Goal: Information Seeking & Learning: Learn about a topic

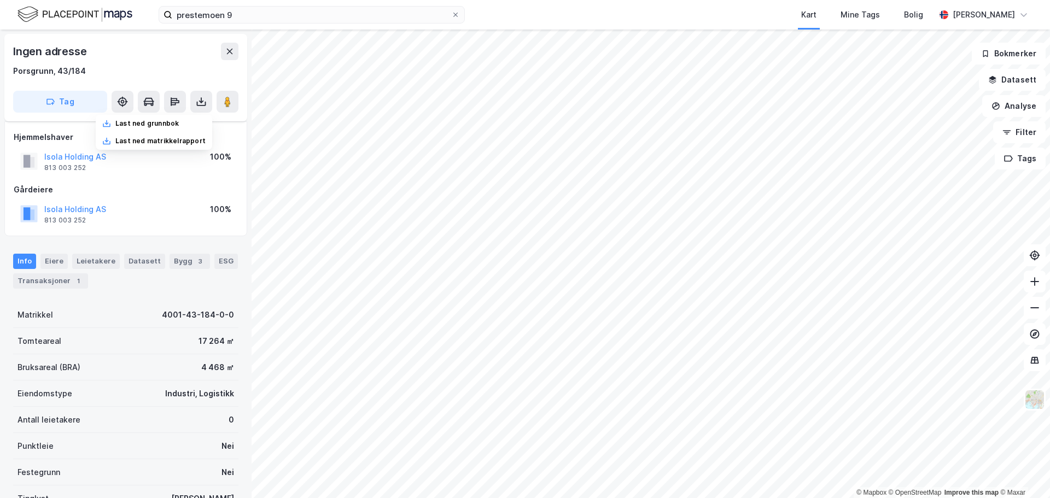
scroll to position [97, 0]
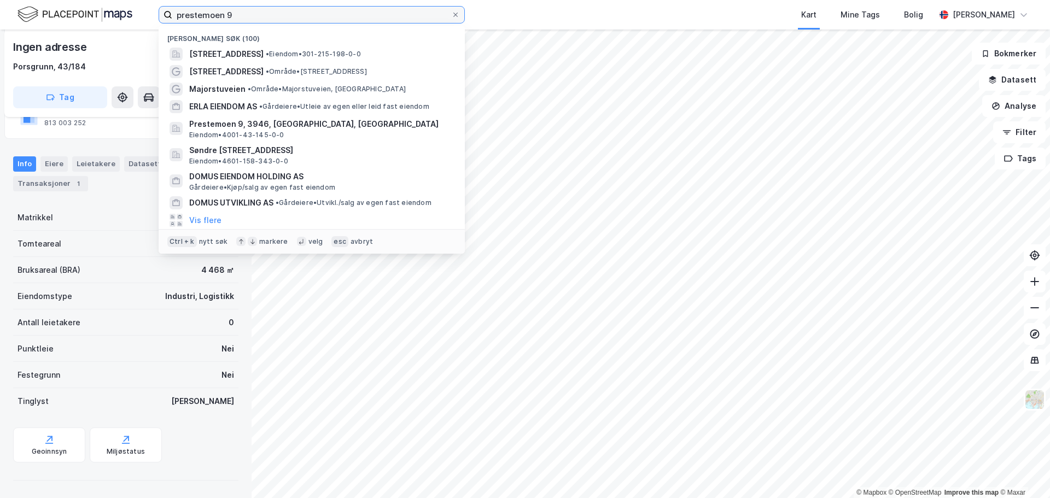
drag, startPoint x: 282, startPoint y: 15, endPoint x: 0, endPoint y: -21, distance: 284.6
click at [0, 0] on html "prestemoen 9 Nylige søk (100) Majorstuveien 28A, 0367, OSLO, OSLO • Eiendom • 3…" at bounding box center [525, 249] width 1050 height 498
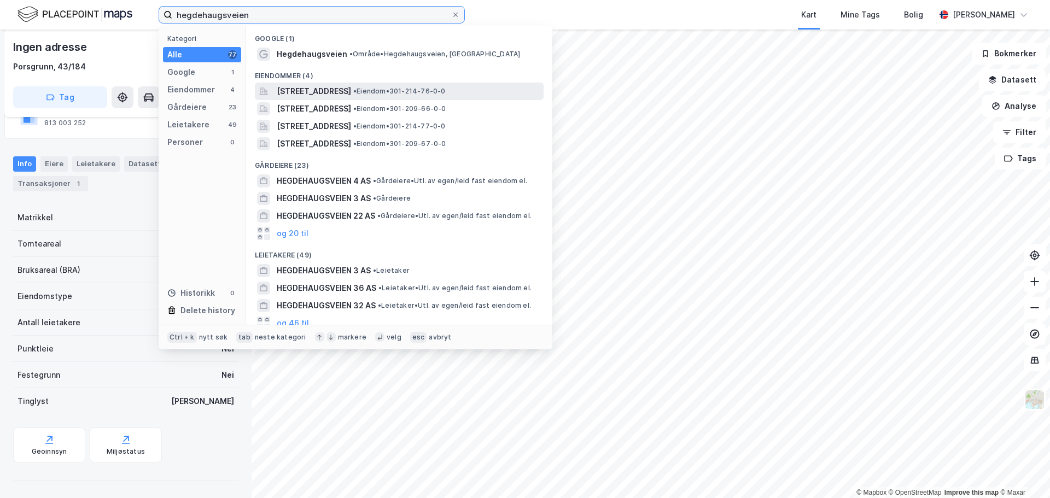
type input "hegdehaugsveien"
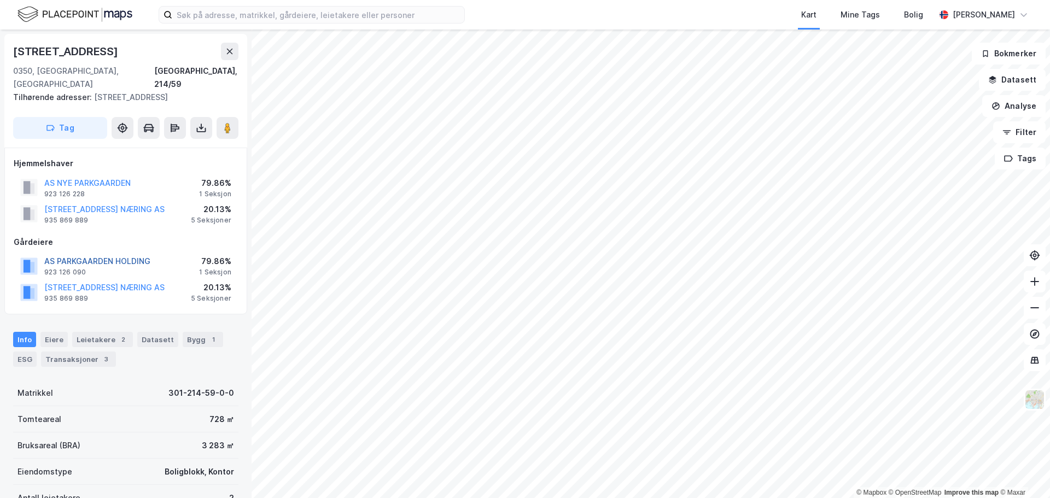
click at [0, 0] on button "AS PARKGAARDEN HOLDING" at bounding box center [0, 0] width 0 height 0
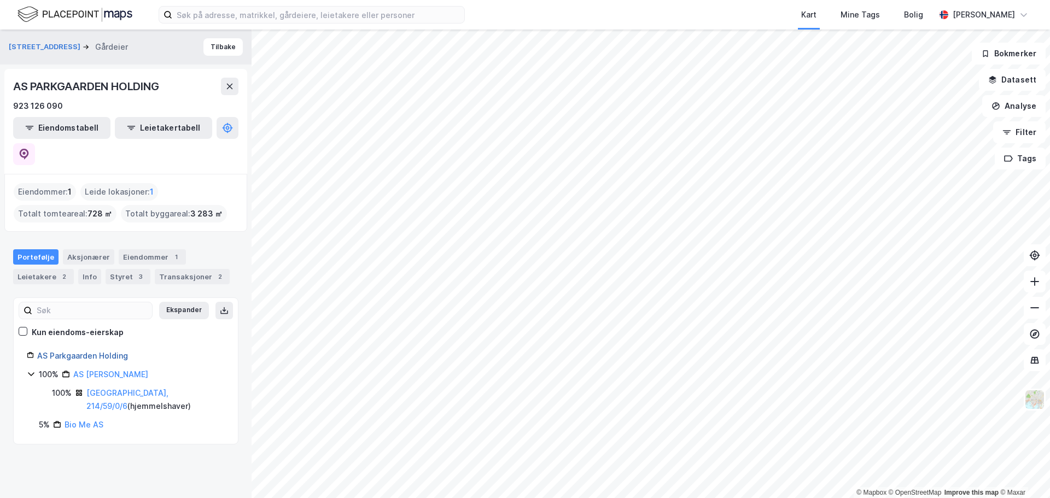
click at [101, 351] on link "AS Parkgaarden Holding" at bounding box center [82, 355] width 91 height 9
click at [73, 351] on link "AS Parkgaarden Holding" at bounding box center [82, 355] width 91 height 9
click at [96, 370] on link "AS [PERSON_NAME]" at bounding box center [110, 374] width 75 height 9
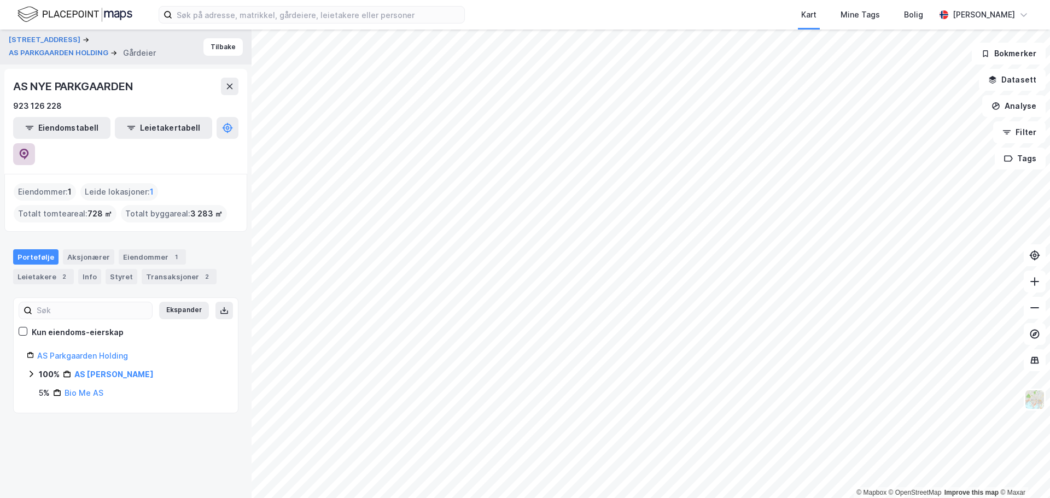
click at [30, 149] on icon at bounding box center [24, 154] width 11 height 11
click at [552, 498] on html "Kart Mine Tags Bolig [PERSON_NAME] © Mapbox © OpenStreetMap Improve this map © …" at bounding box center [525, 249] width 1050 height 498
click at [247, 14] on input at bounding box center [318, 15] width 292 height 16
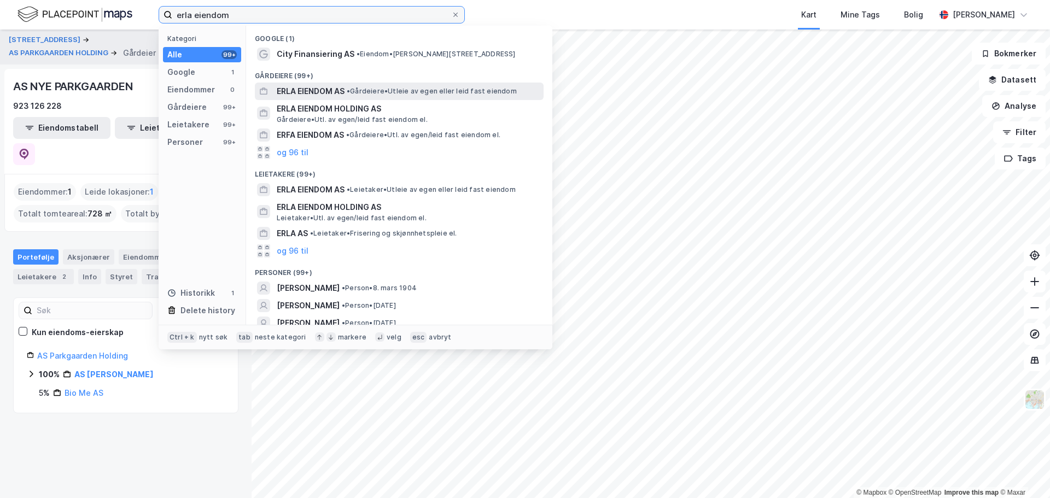
type input "erla eiendom"
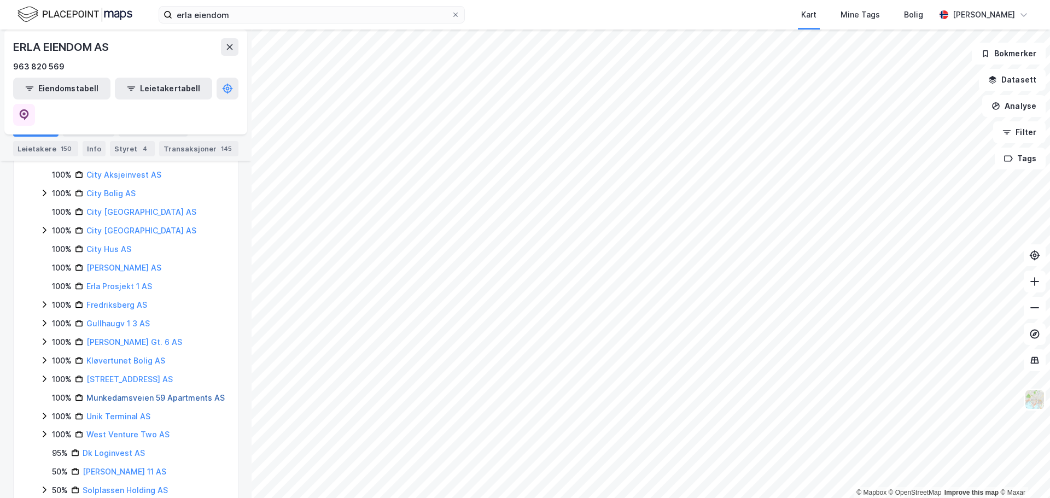
scroll to position [292, 0]
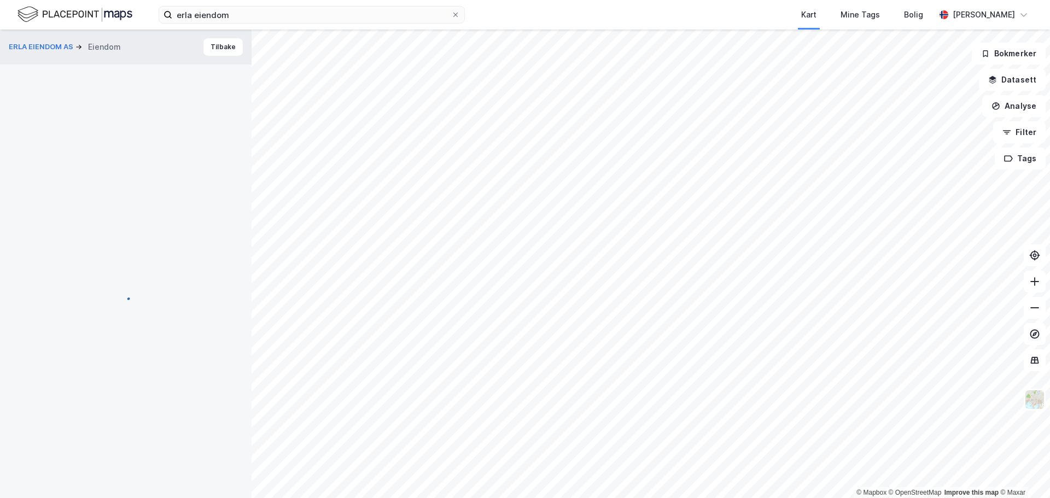
scroll to position [1, 0]
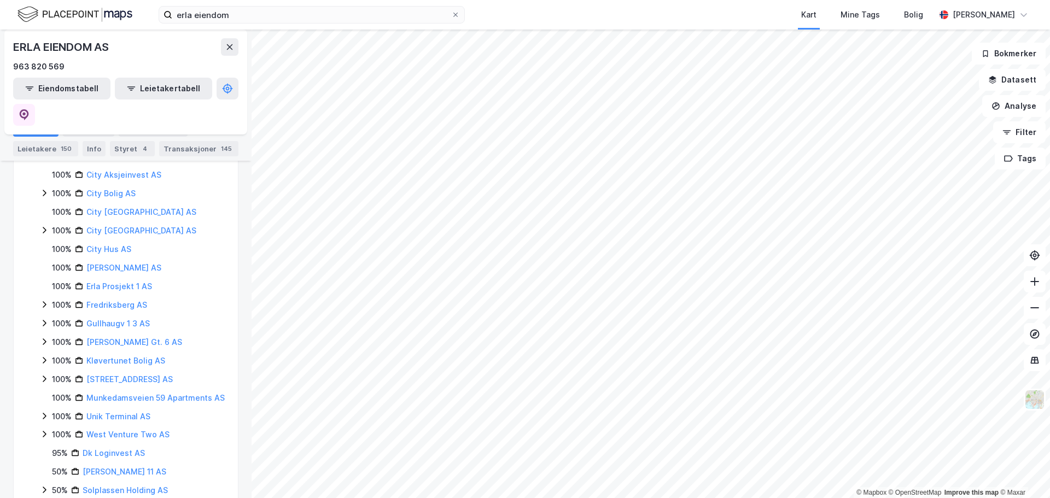
scroll to position [292, 0]
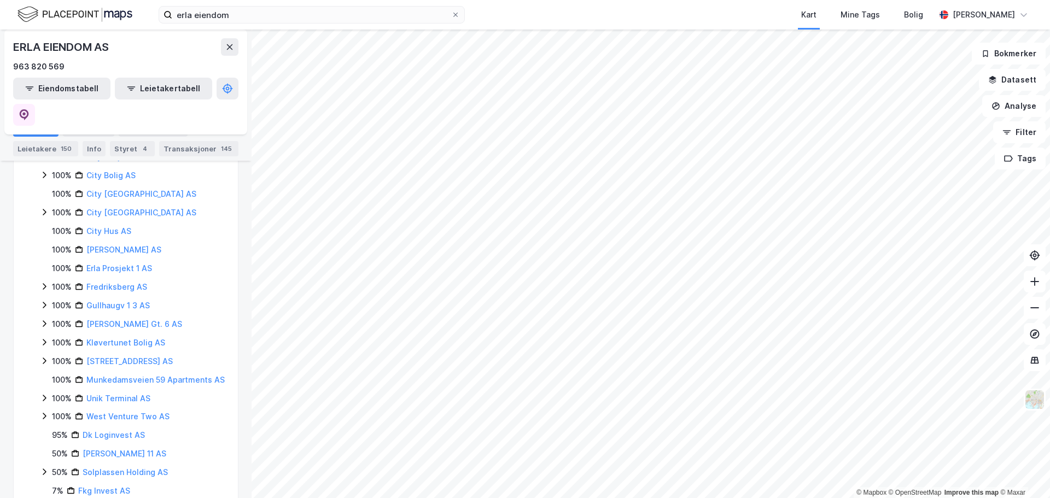
click at [44, 357] on icon at bounding box center [44, 361] width 9 height 9
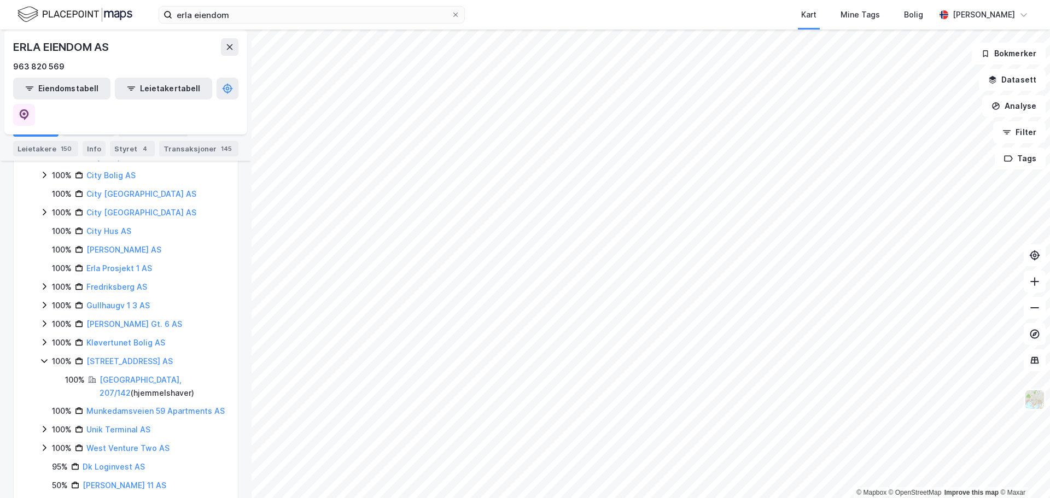
click at [43, 336] on div "100% Kløvertunet Bolig AS" at bounding box center [132, 342] width 185 height 13
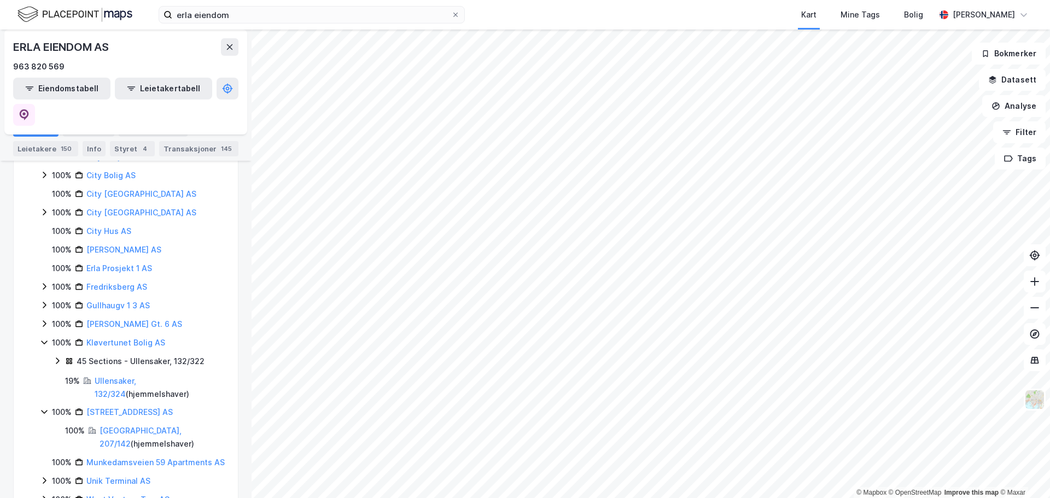
click at [43, 321] on icon at bounding box center [44, 324] width 3 height 7
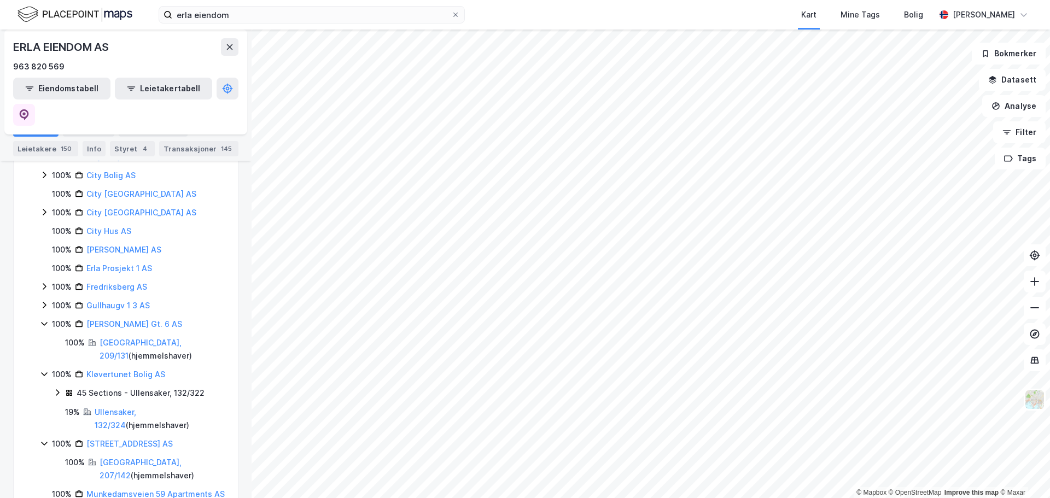
click at [46, 301] on icon at bounding box center [44, 305] width 9 height 9
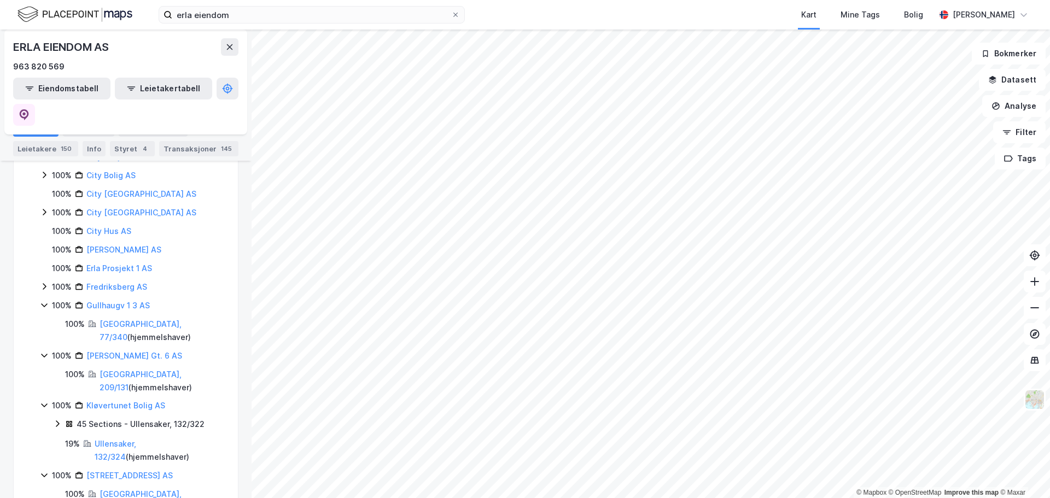
click at [42, 282] on icon at bounding box center [44, 286] width 9 height 9
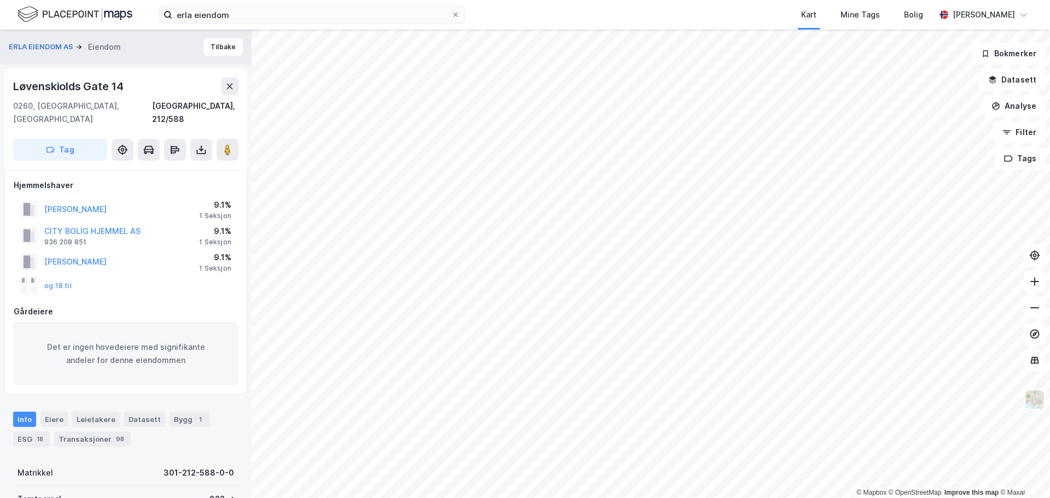
scroll to position [1, 0]
click at [0, 0] on button "og 18 til" at bounding box center [0, 0] width 0 height 0
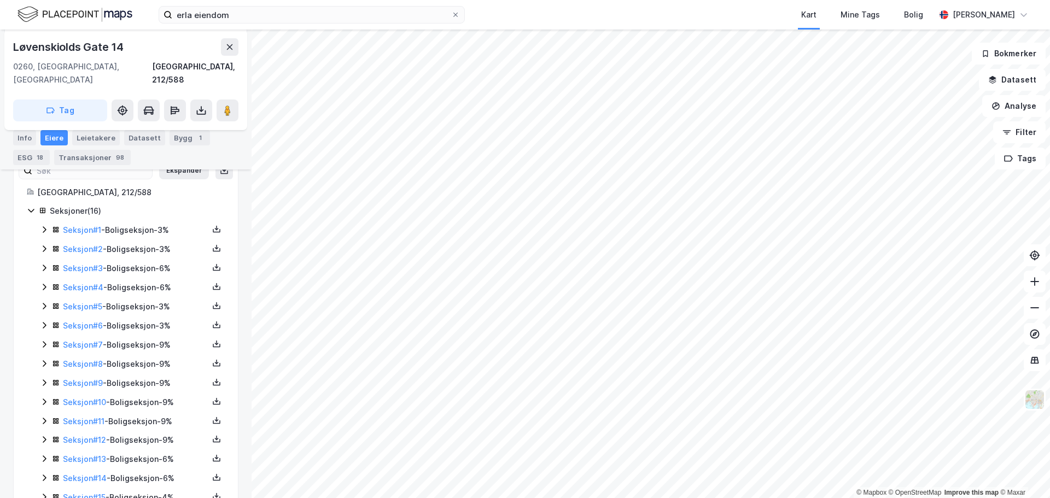
scroll to position [342, 0]
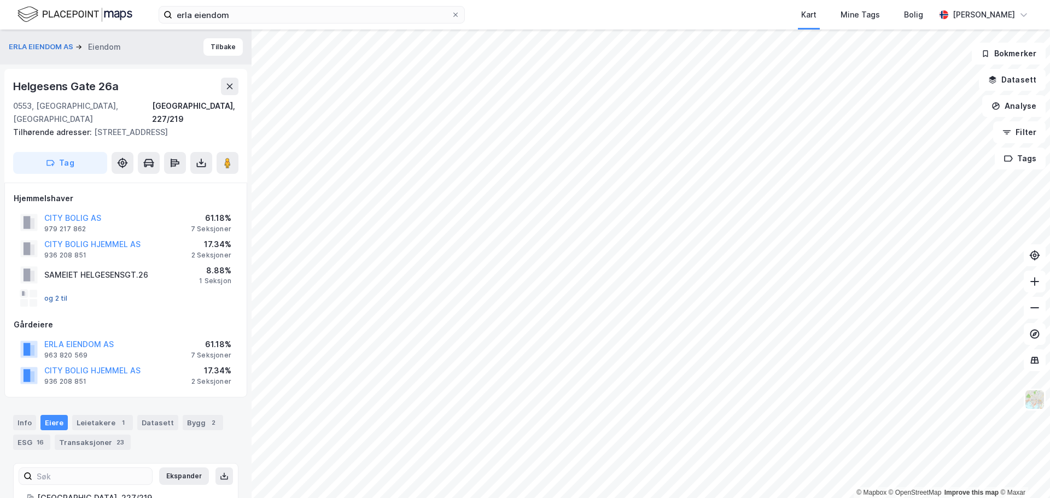
click at [0, 0] on button "og 2 til" at bounding box center [0, 0] width 0 height 0
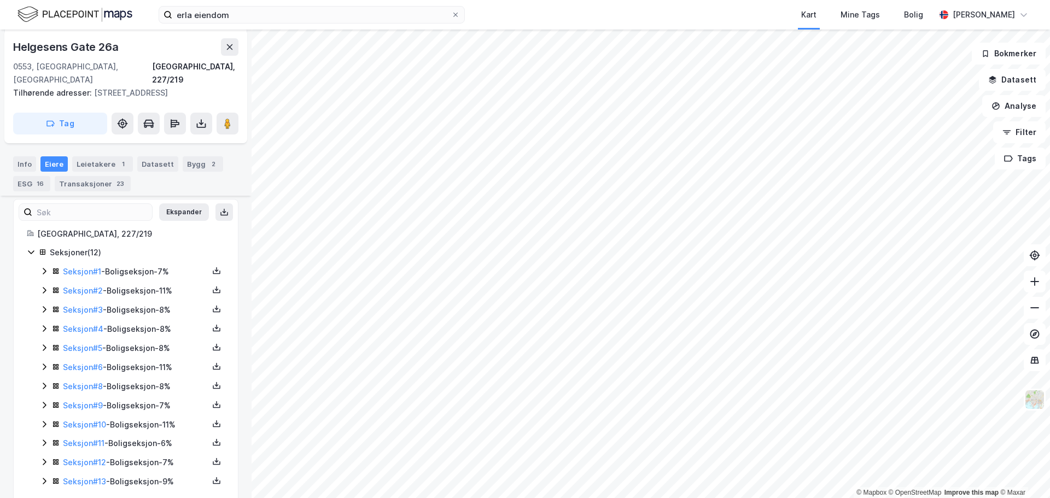
click at [28, 253] on icon at bounding box center [31, 252] width 9 height 9
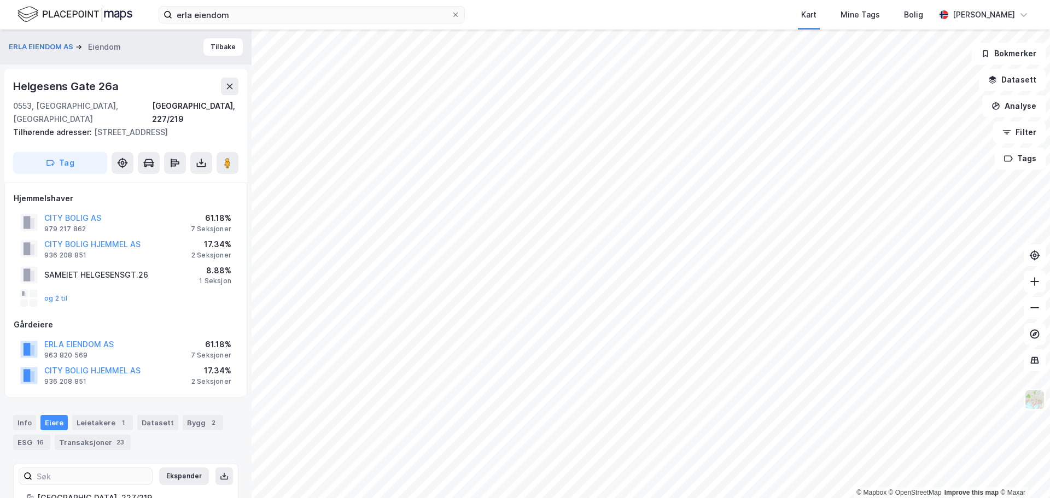
scroll to position [53, 0]
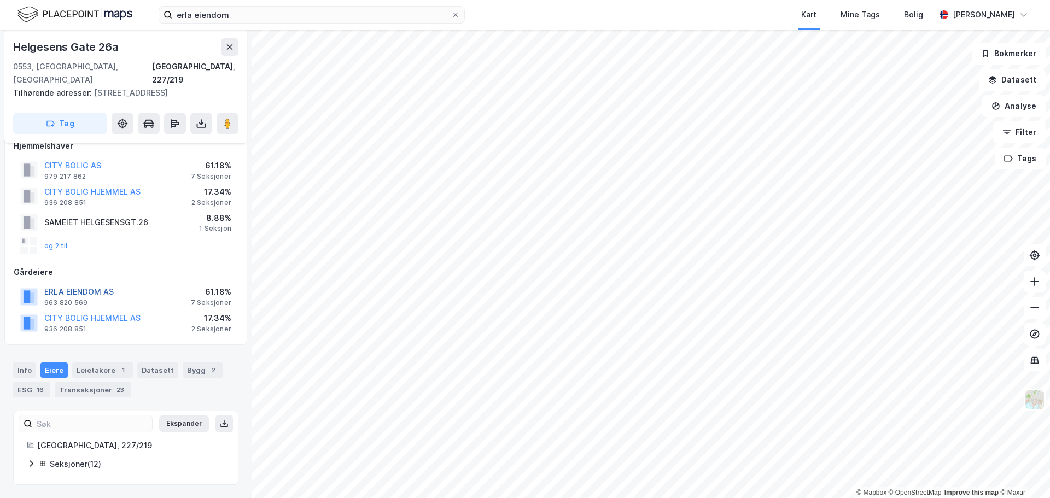
click at [0, 0] on button "ERLA EIENDOM AS" at bounding box center [0, 0] width 0 height 0
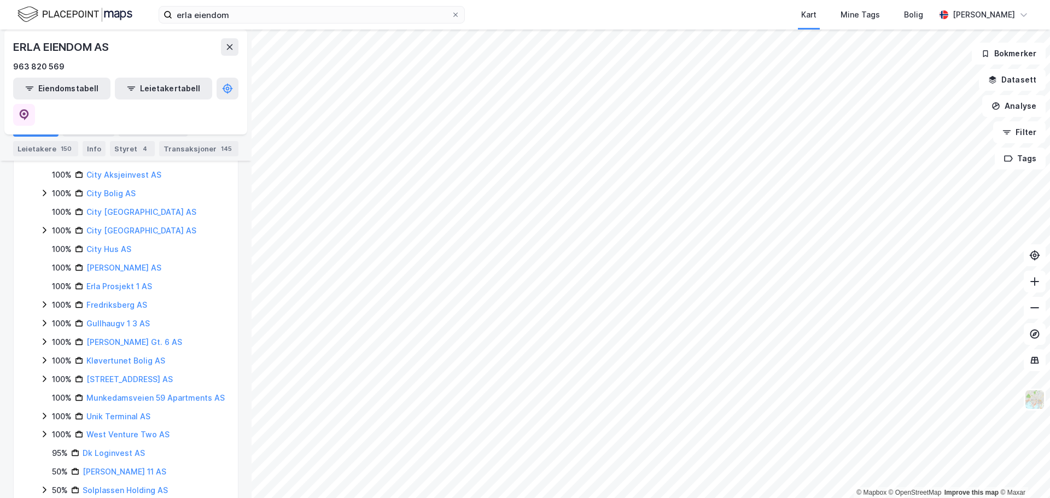
scroll to position [292, 0]
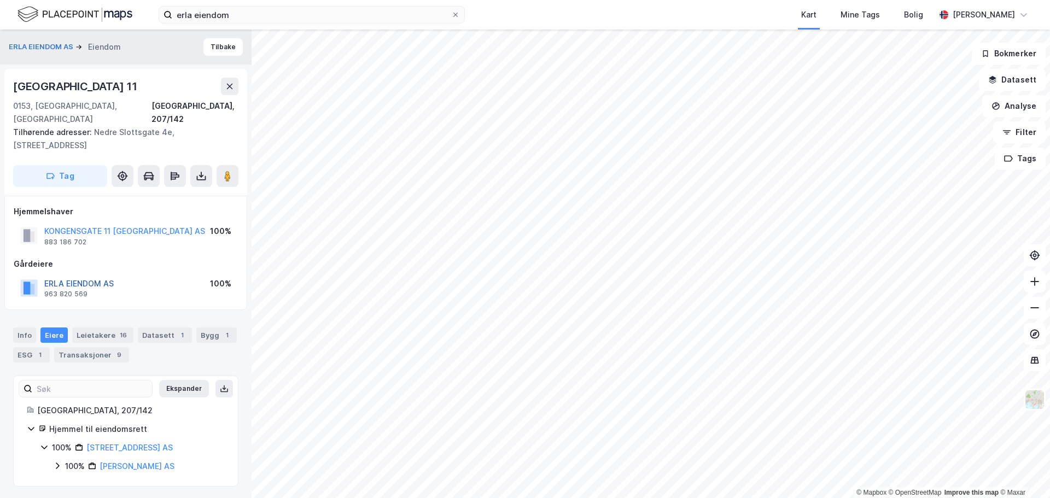
click at [0, 0] on button "ERLA EIENDOM AS" at bounding box center [0, 0] width 0 height 0
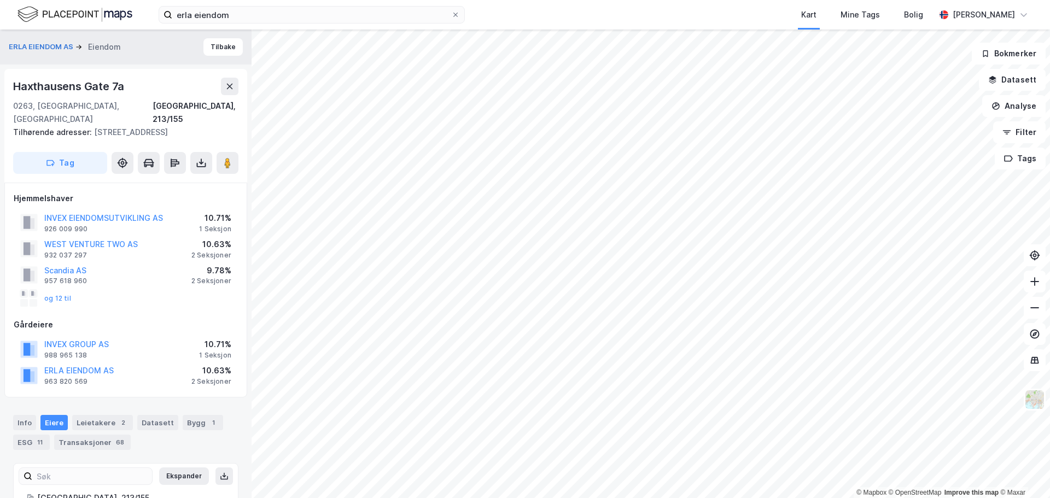
scroll to position [53, 0]
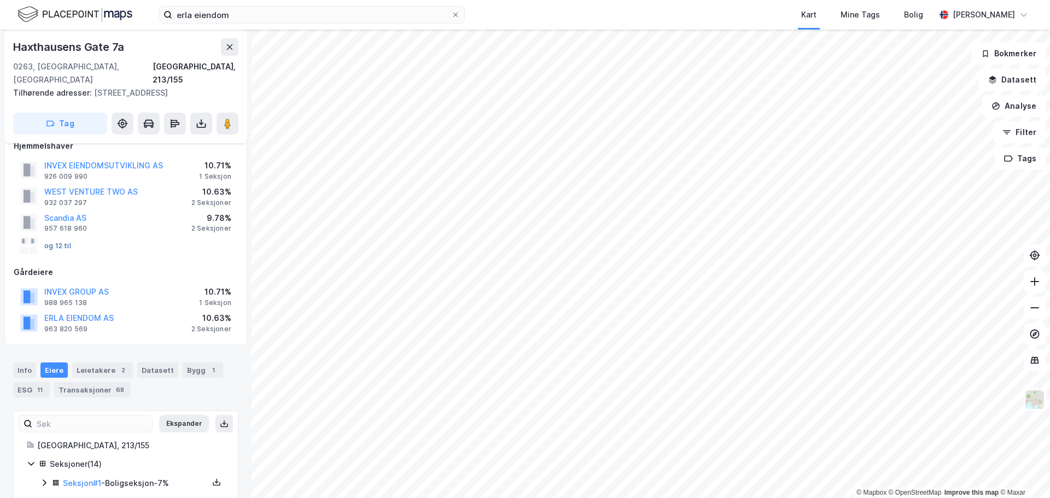
click at [0, 0] on button "og 12 til" at bounding box center [0, 0] width 0 height 0
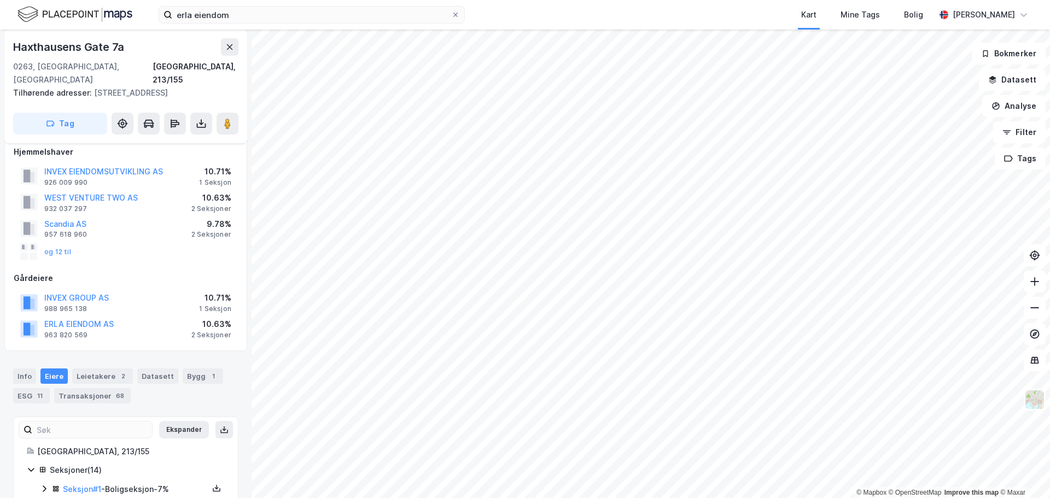
scroll to position [0, 0]
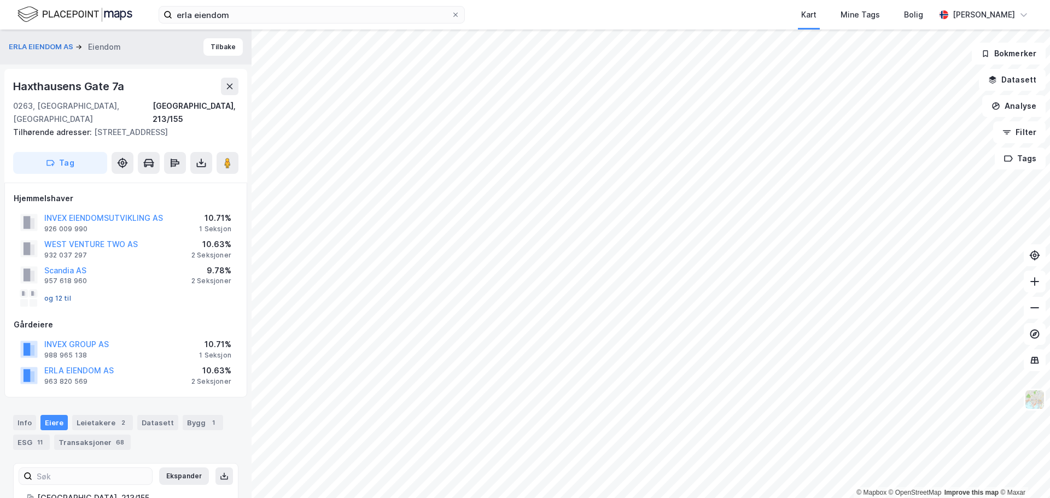
click at [0, 0] on button "og 12 til" at bounding box center [0, 0] width 0 height 0
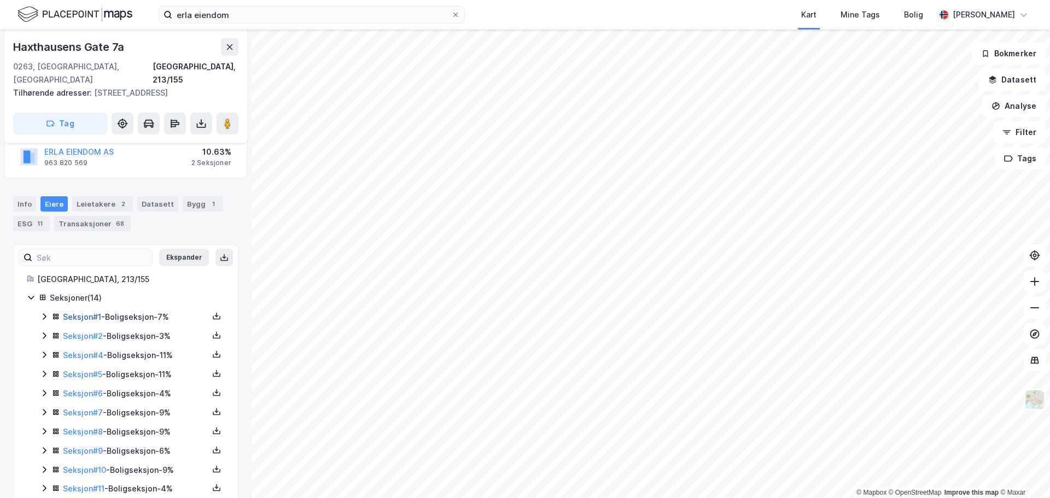
click at [78, 318] on link "Seksjon # 1" at bounding box center [82, 316] width 38 height 9
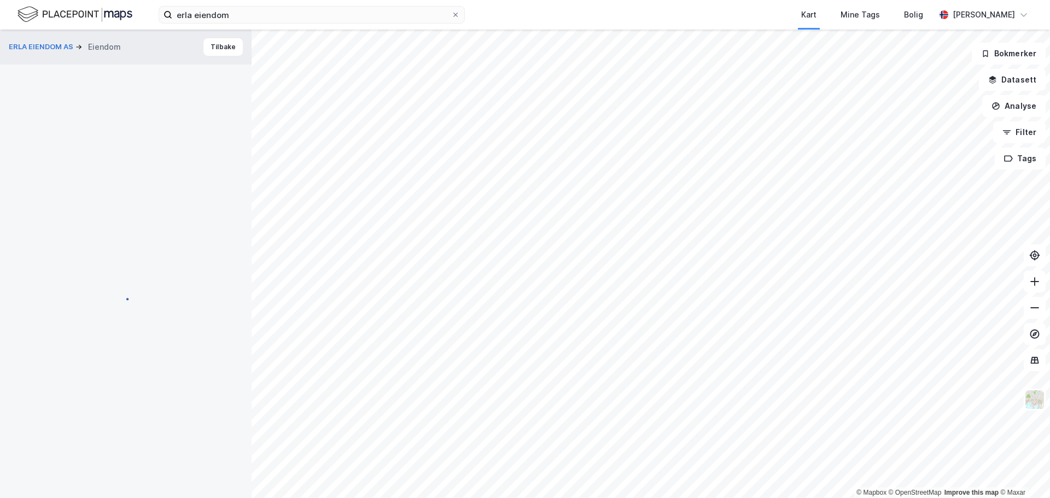
scroll to position [1, 0]
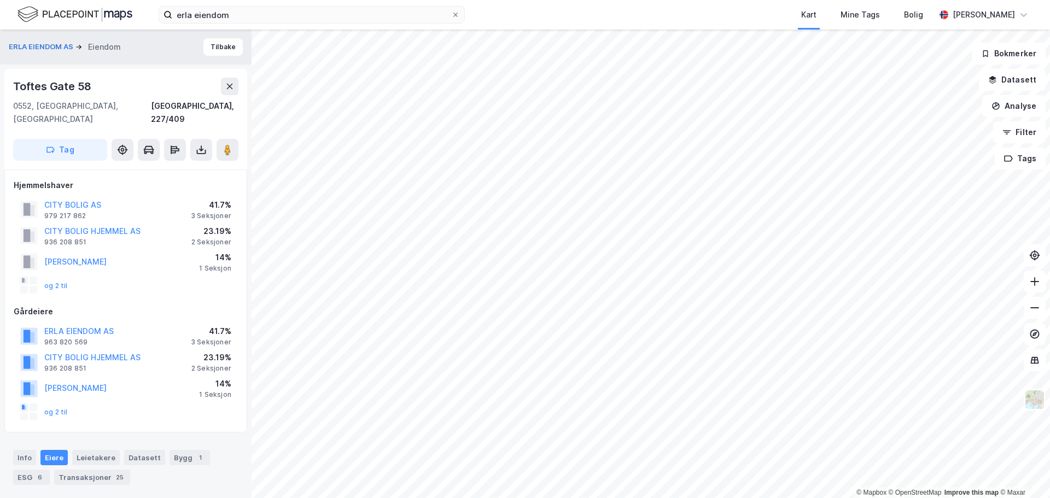
scroll to position [1, 0]
click at [0, 0] on button "og 2 til" at bounding box center [0, 0] width 0 height 0
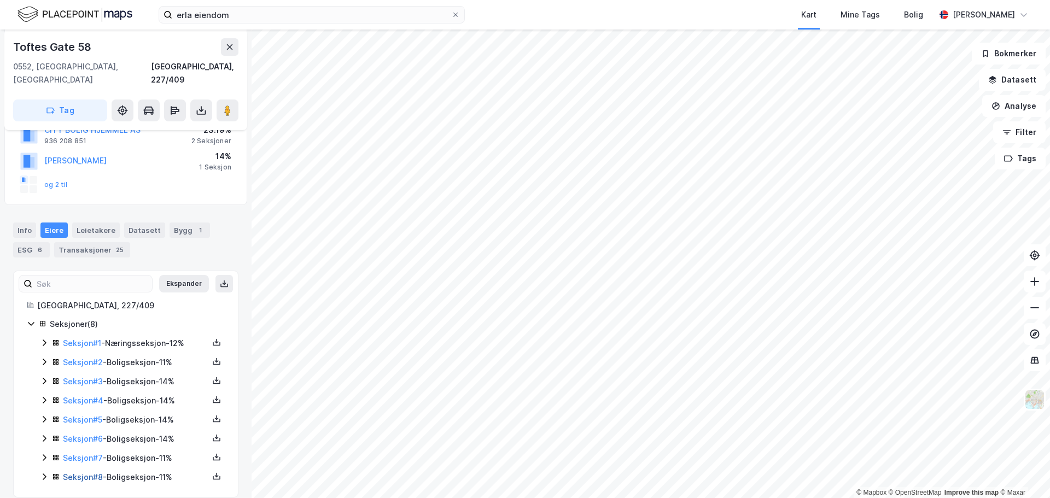
click at [91, 473] on link "Seksjon # 8" at bounding box center [83, 477] width 40 height 9
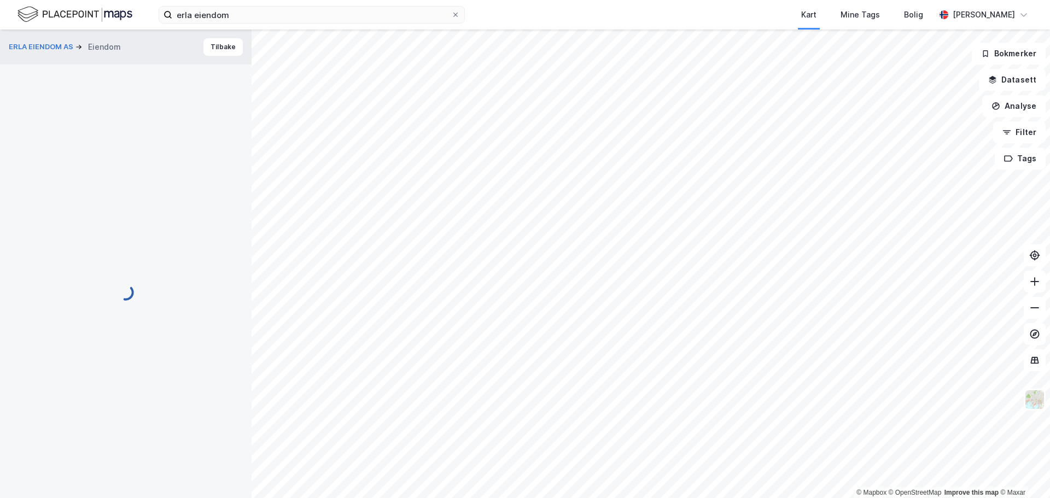
scroll to position [1, 0]
